Goal: Check status

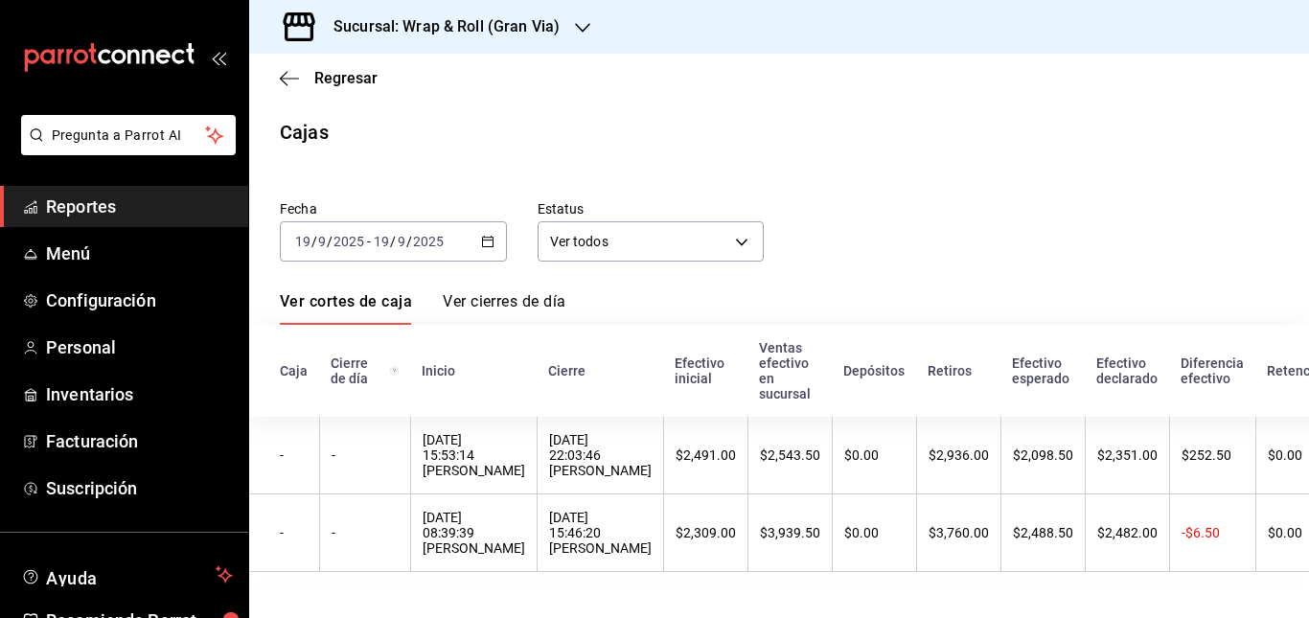
scroll to position [0, 346]
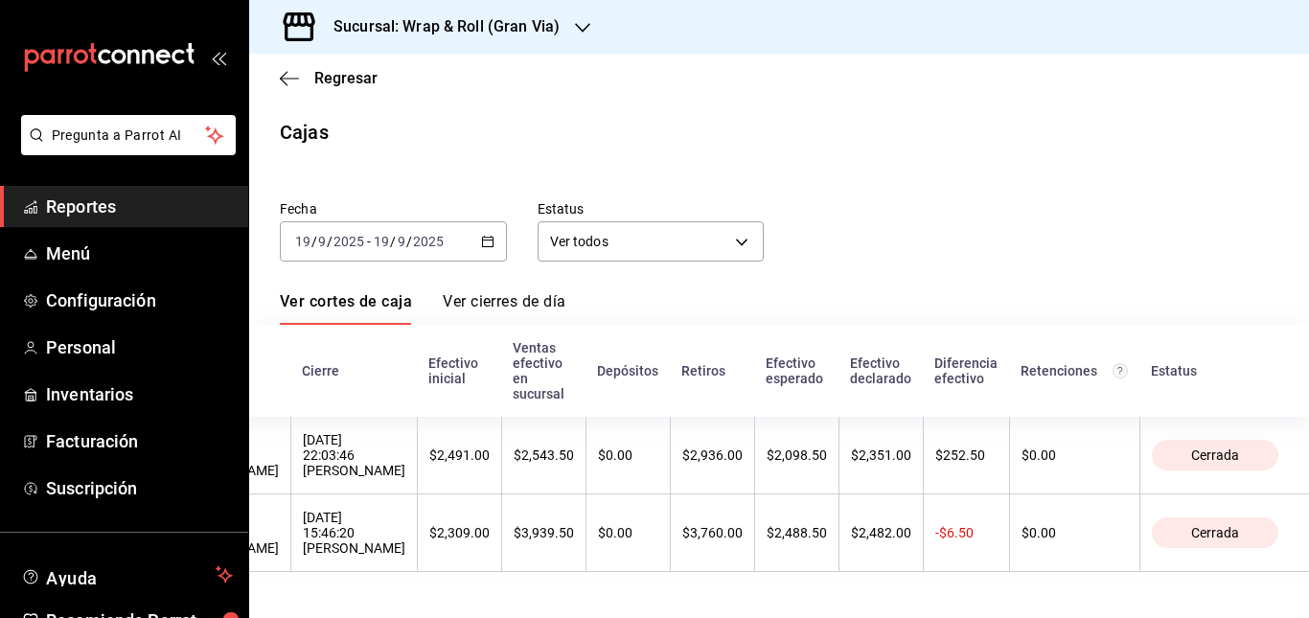
click at [82, 202] on span "Reportes" at bounding box center [139, 207] width 187 height 26
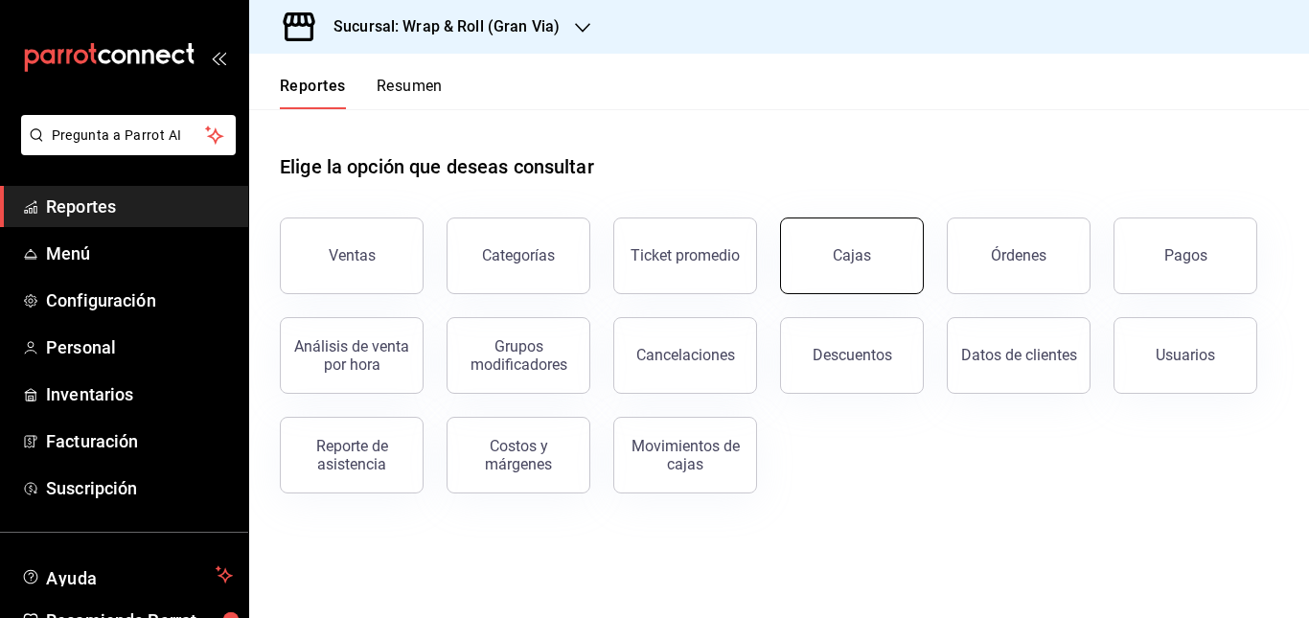
click at [861, 255] on div "Cajas" at bounding box center [852, 255] width 39 height 23
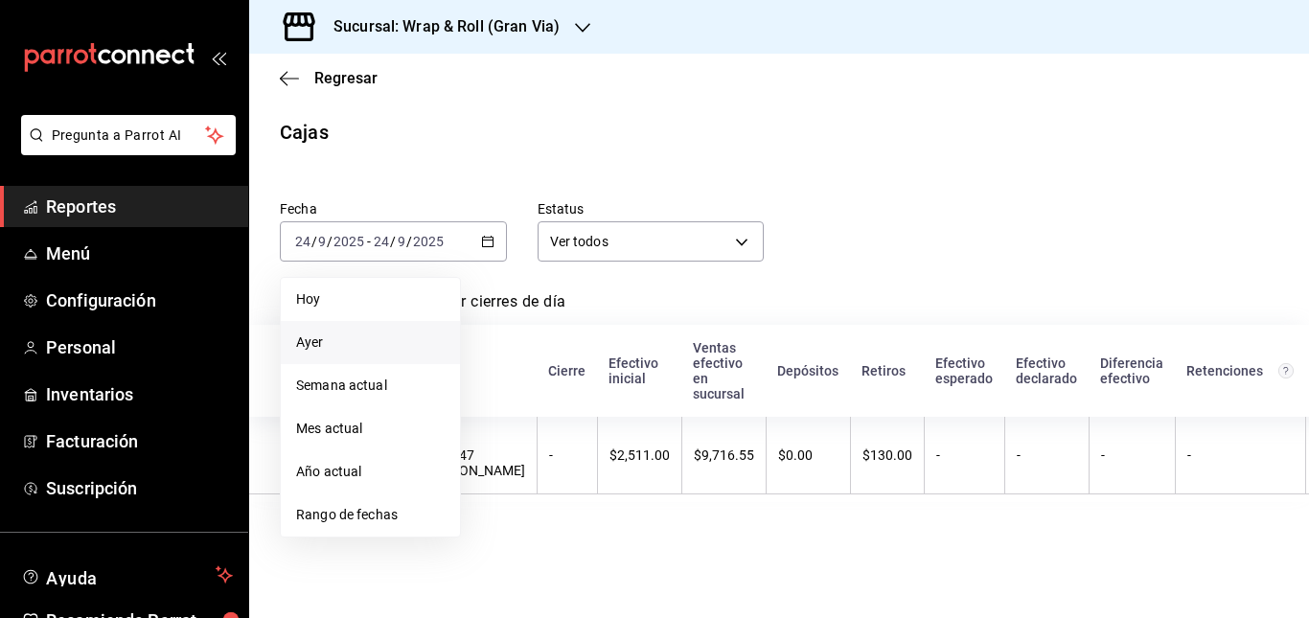
click at [347, 338] on span "Ayer" at bounding box center [370, 343] width 149 height 20
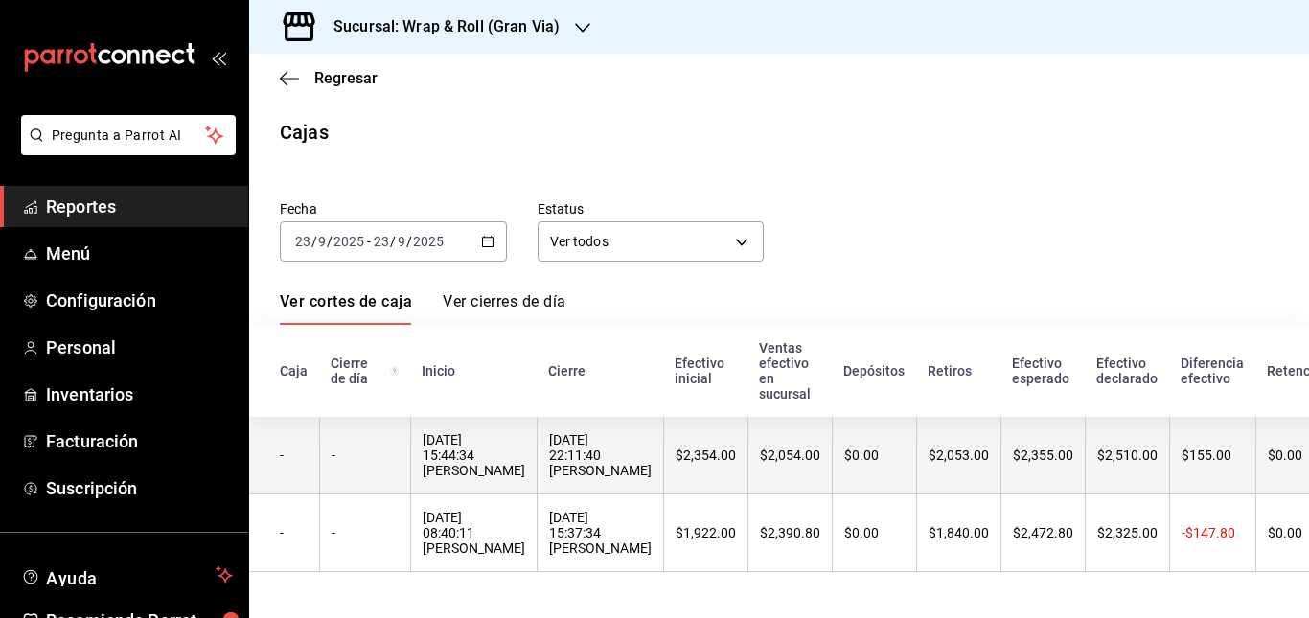
click at [652, 462] on div "[DATE] 22:11:40 [PERSON_NAME]" at bounding box center [600, 455] width 103 height 46
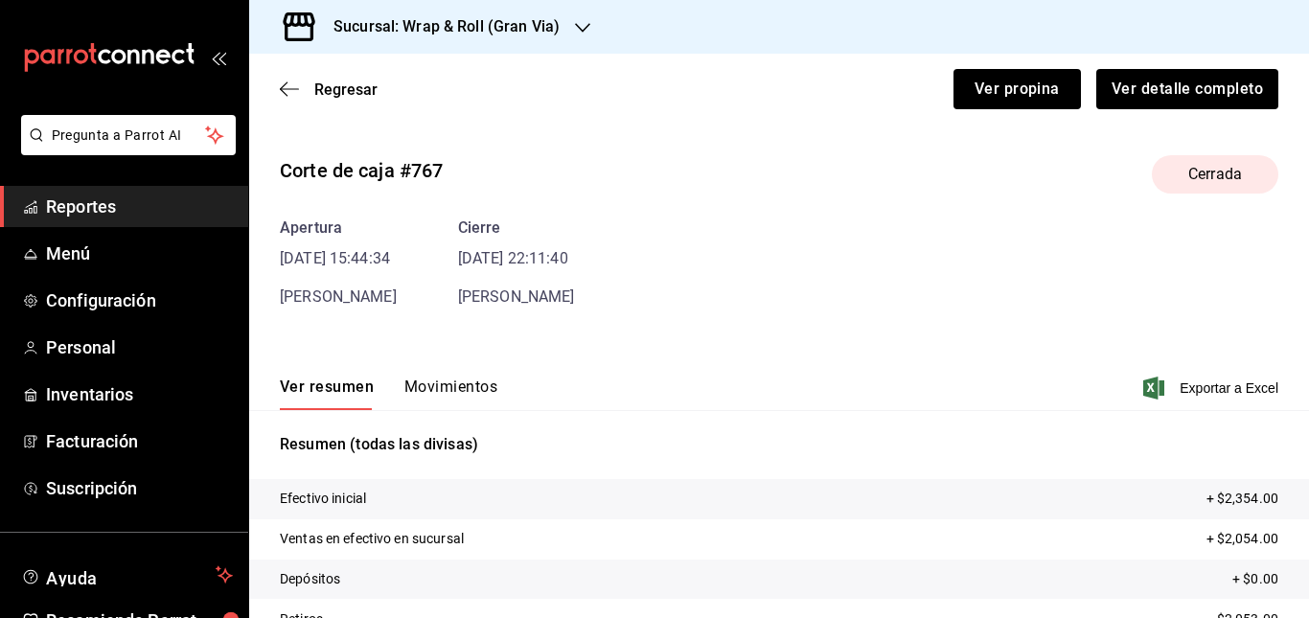
click at [443, 385] on button "Movimientos" at bounding box center [451, 394] width 93 height 33
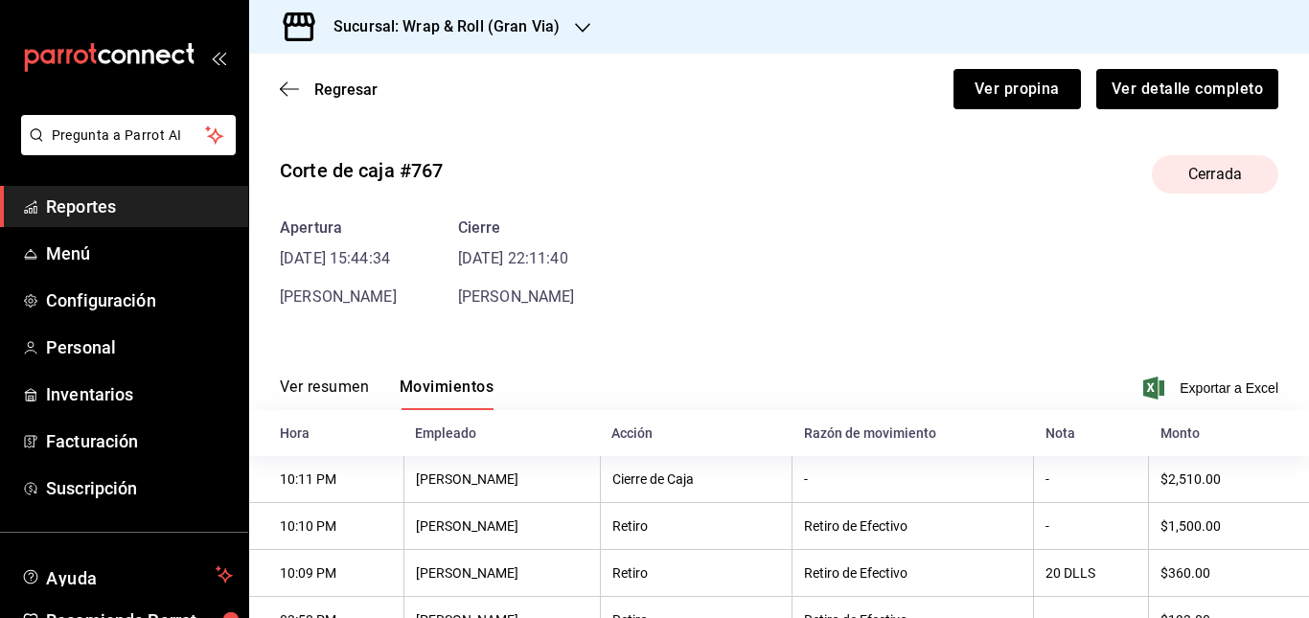
scroll to position [125, 0]
